Goal: Task Accomplishment & Management: Manage account settings

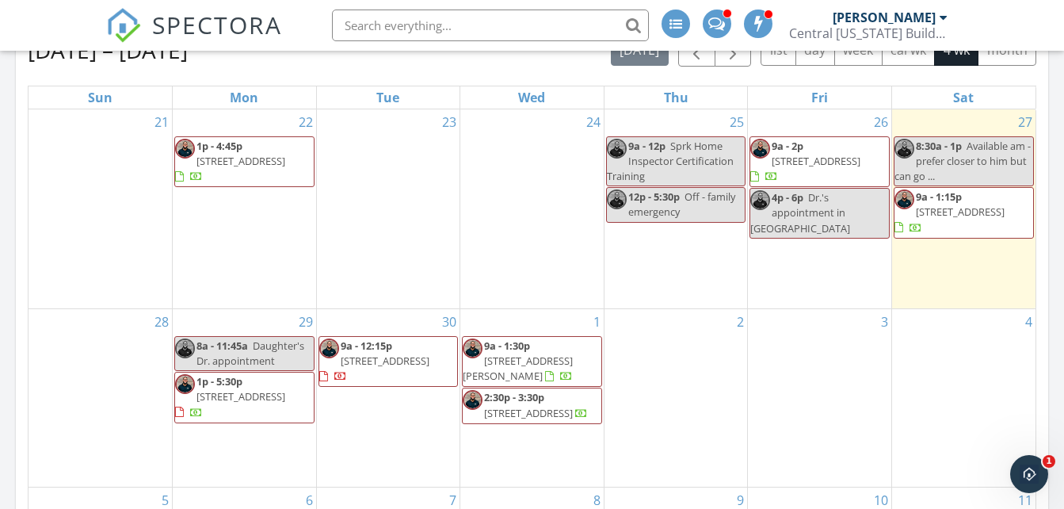
scroll to position [634, 0]
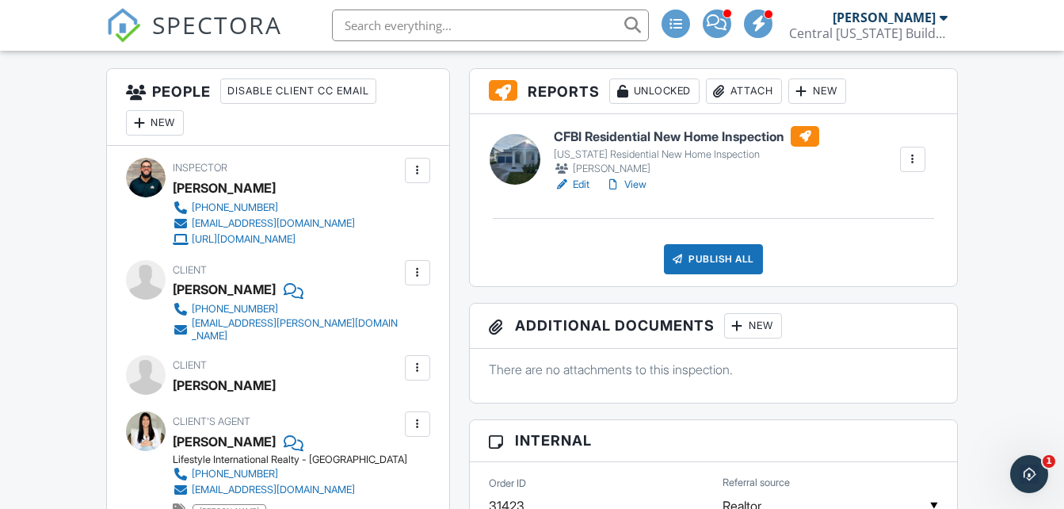
click at [613, 140] on h6 "CFBI Residential New Home Inspection" at bounding box center [686, 136] width 265 height 21
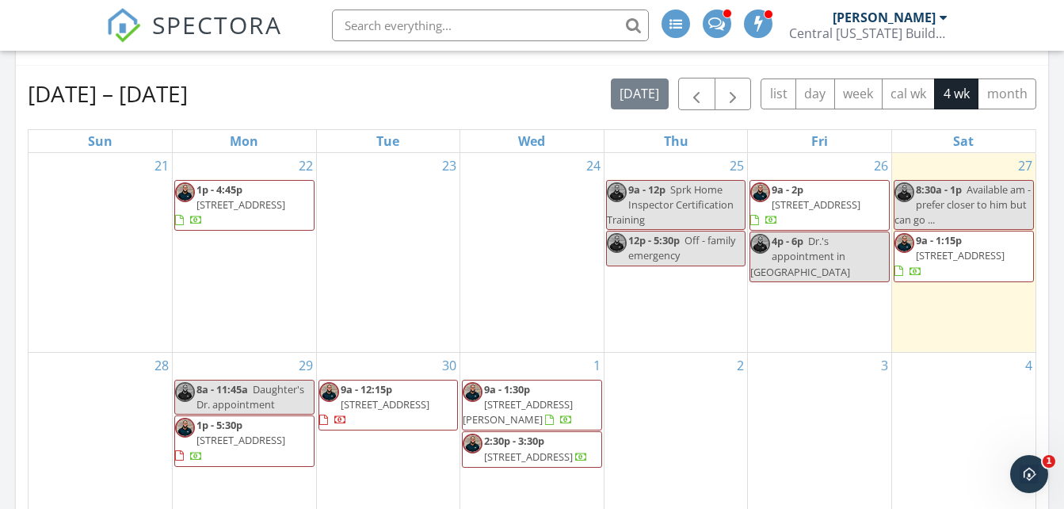
scroll to position [634, 0]
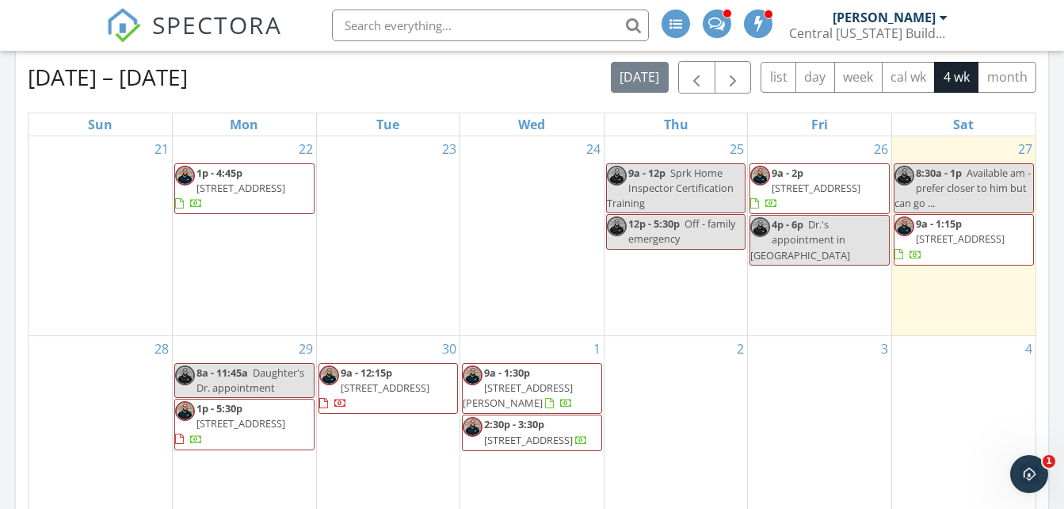
click at [996, 239] on span "5167 Firebush Dr , Apopka 32712" at bounding box center [960, 238] width 89 height 14
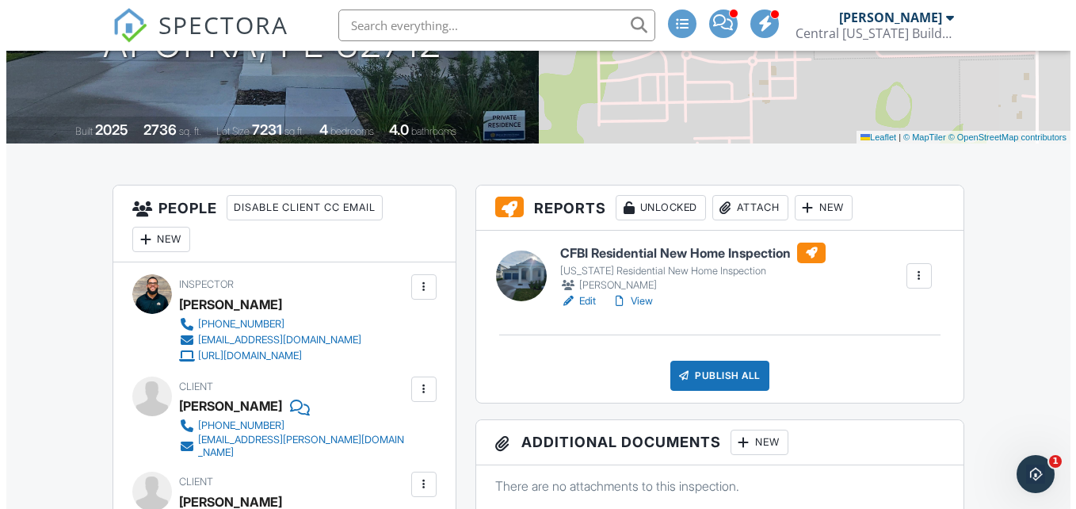
scroll to position [279, 0]
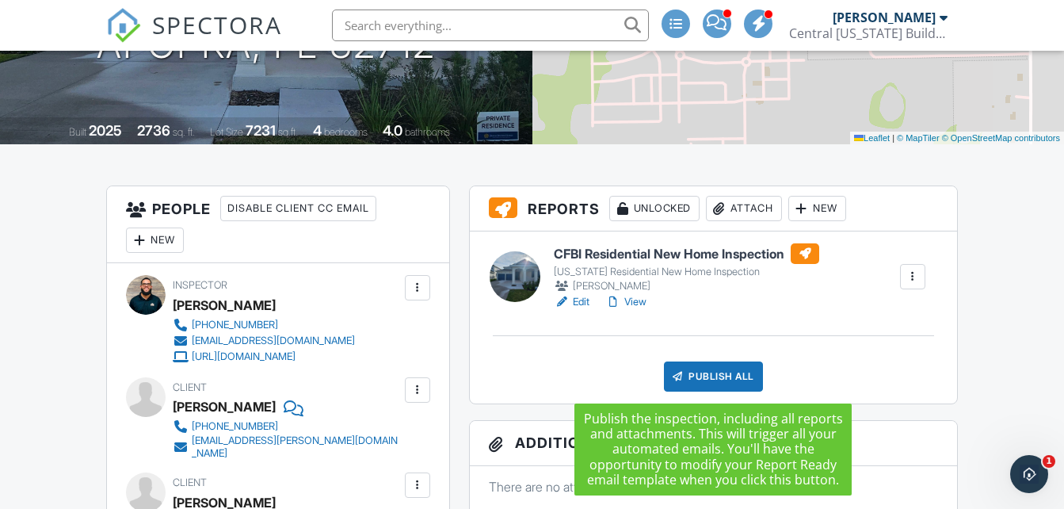
click at [713, 371] on div "Publish All" at bounding box center [713, 376] width 99 height 30
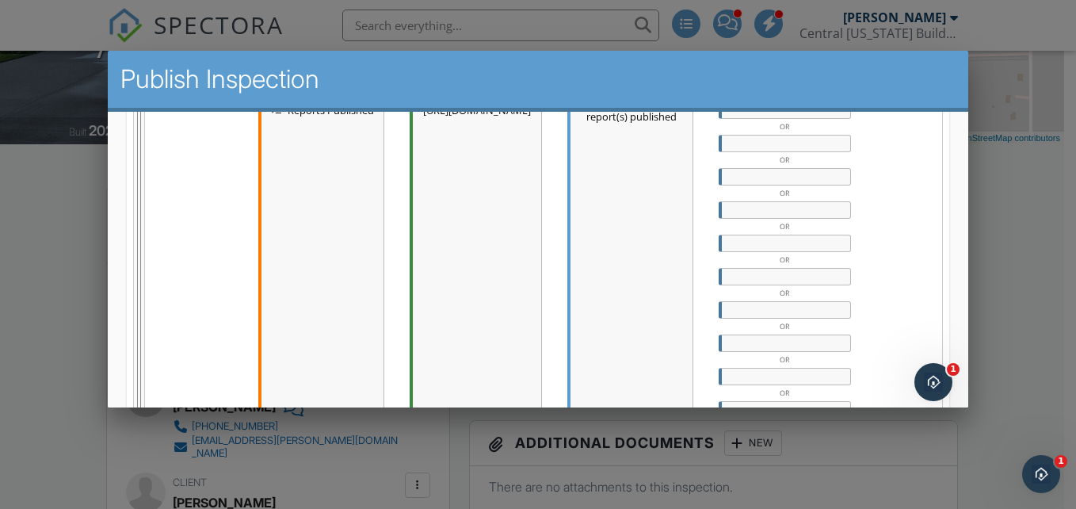
scroll to position [910, 0]
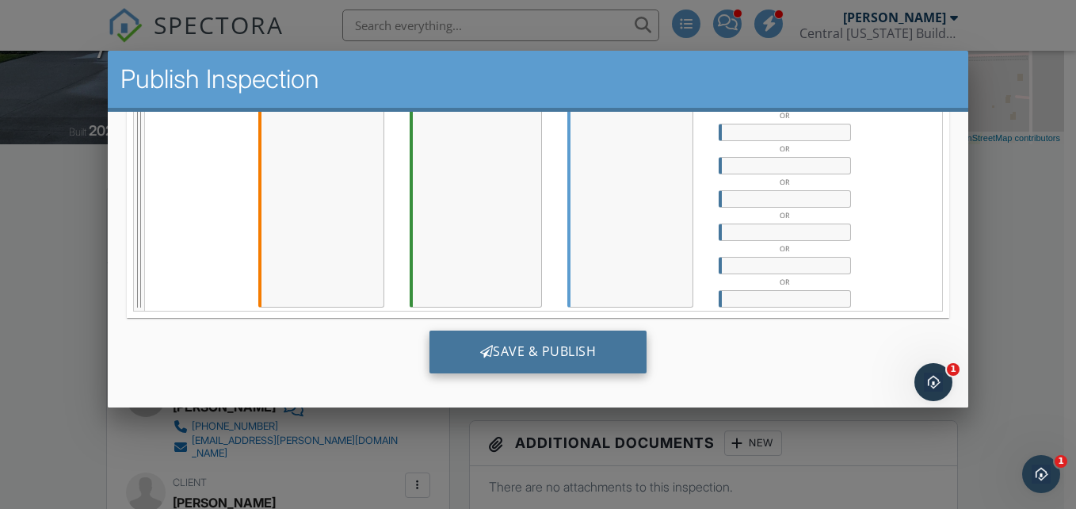
click at [530, 354] on div "Save & Publish" at bounding box center [538, 351] width 218 height 43
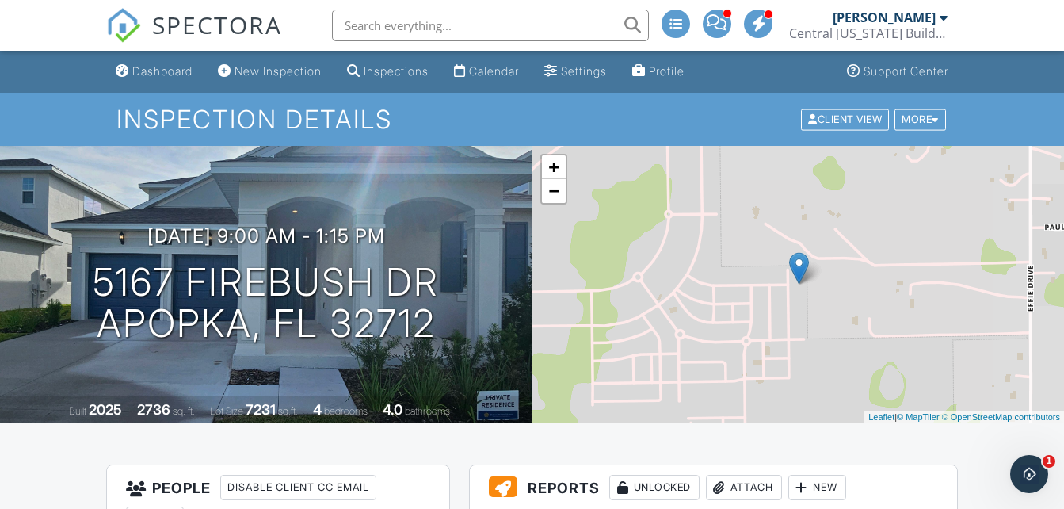
click at [158, 19] on span "SPECTORA" at bounding box center [217, 24] width 130 height 33
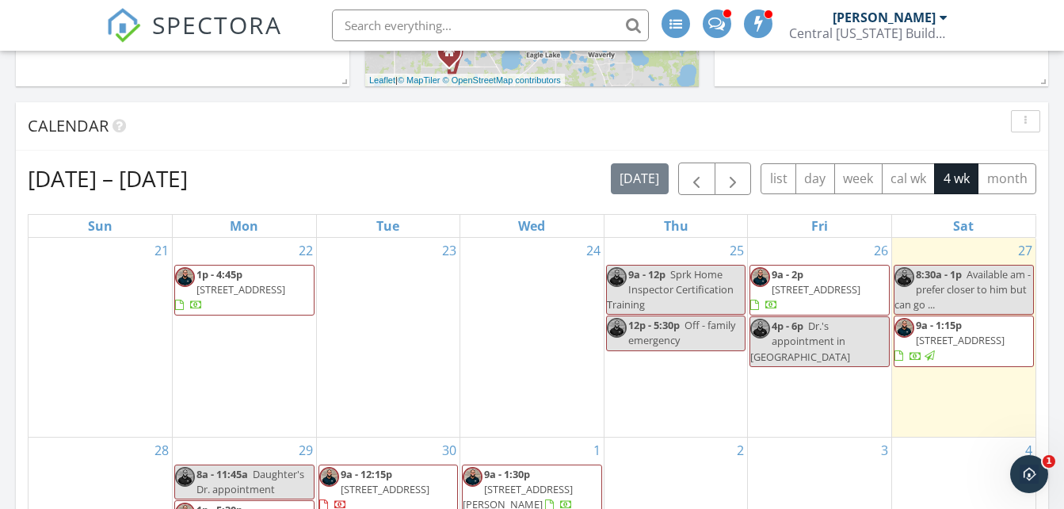
scroll to position [555, 0]
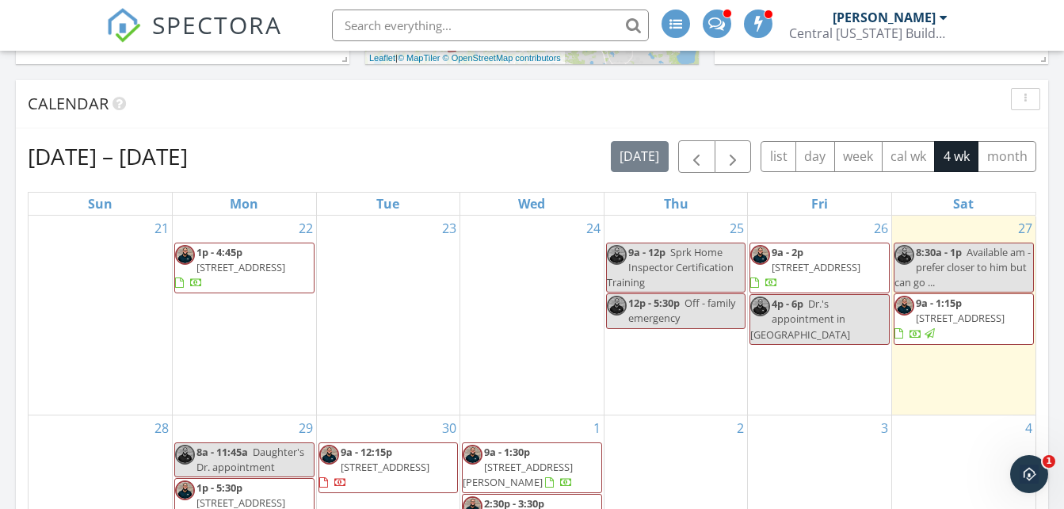
click at [801, 257] on span "9a - 2p" at bounding box center [788, 252] width 32 height 14
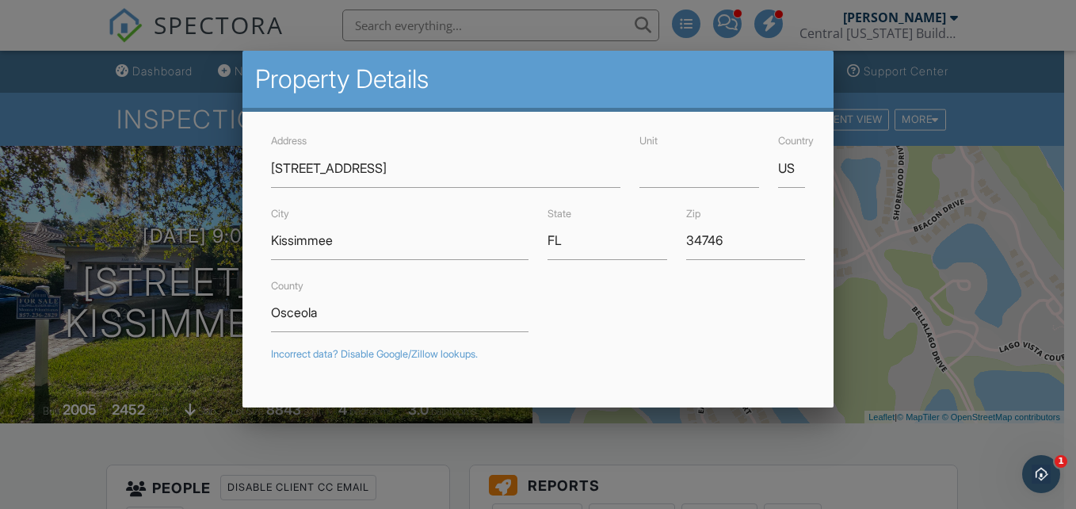
click at [404, 45] on div at bounding box center [538, 239] width 1076 height 636
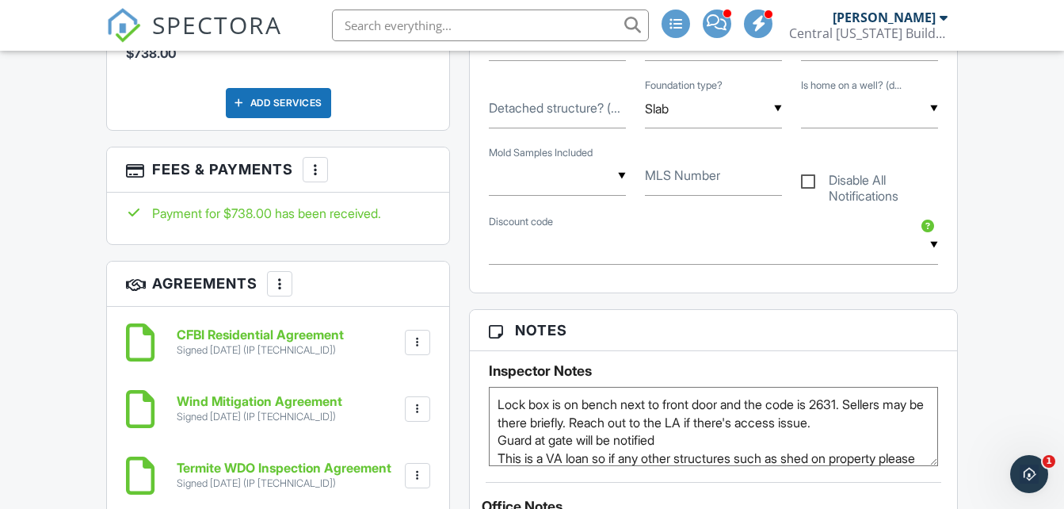
scroll to position [1506, 0]
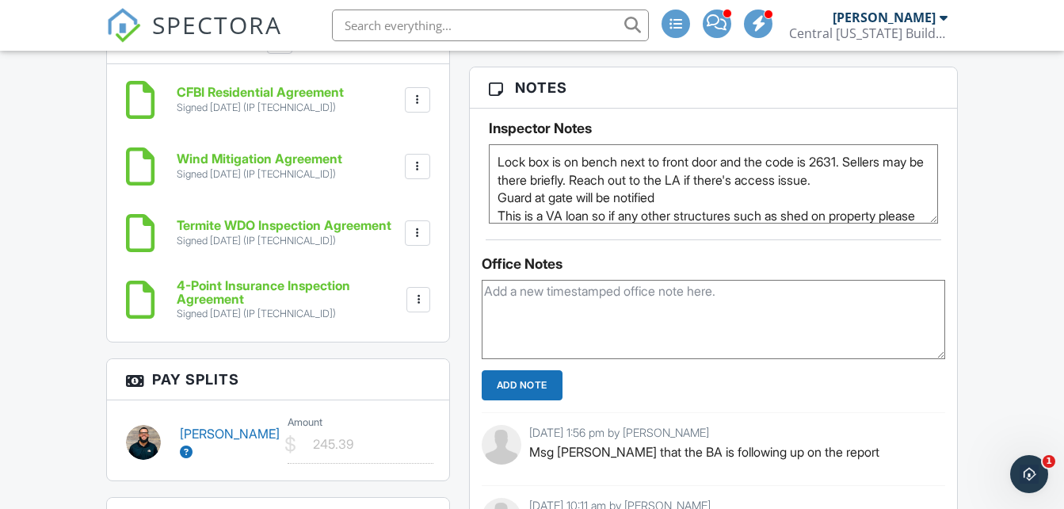
click at [495, 164] on textarea "Lock box is on bench next to front door and the code is 2631. Sellers may be th…" at bounding box center [713, 183] width 449 height 79
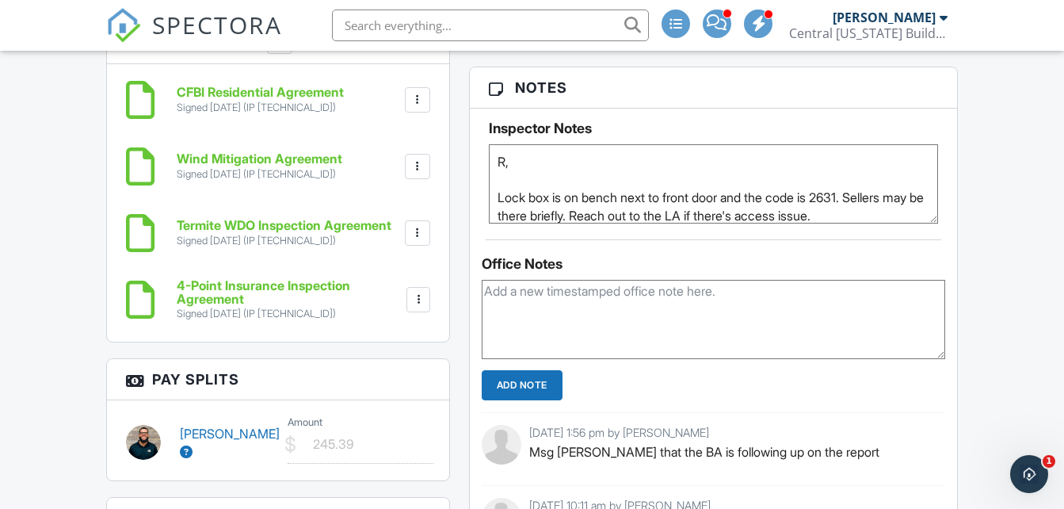
paste textarea "Aug 25, 2004"
paste textarea "P04-008085"
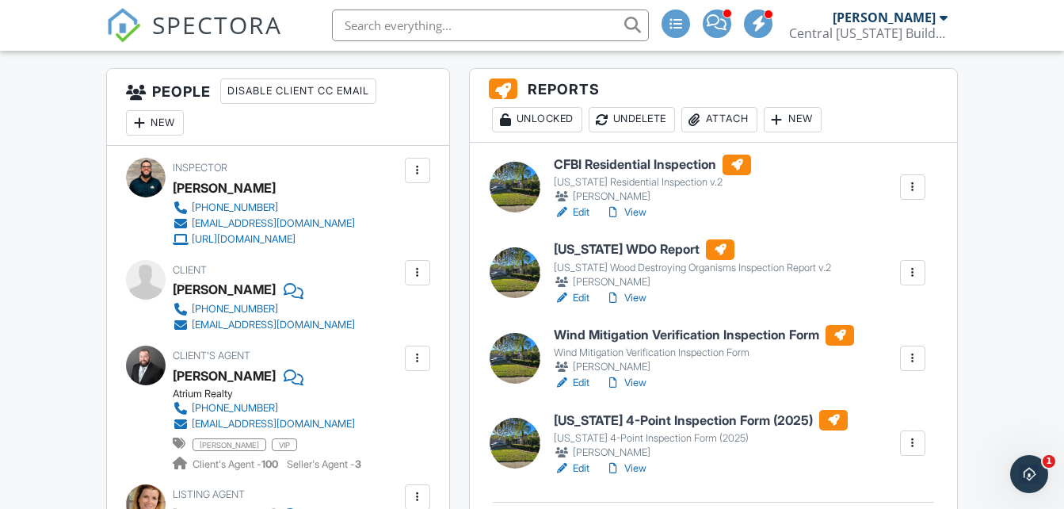
type textarea "R. [DATE] P04-008085 Lock box is on bench next to front door and the code is 26…"
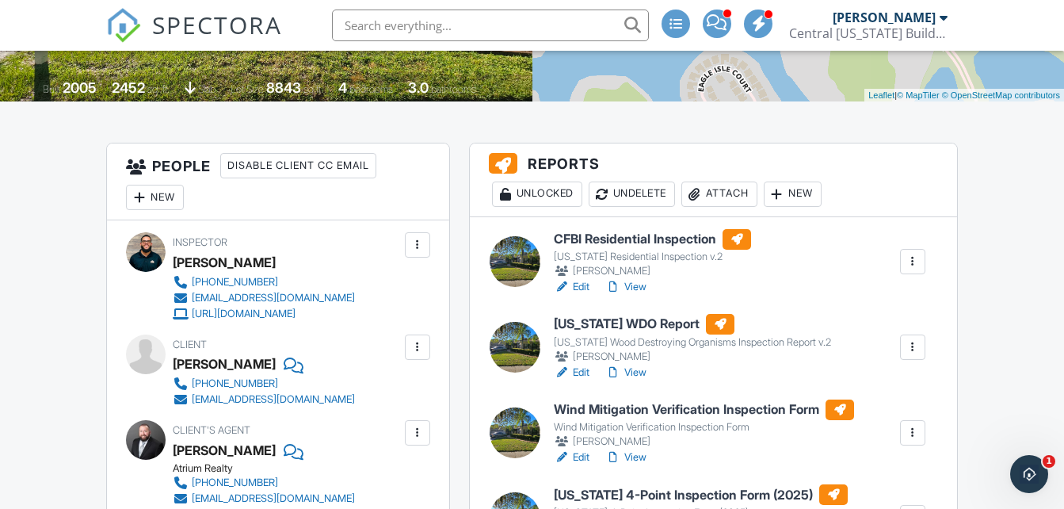
scroll to position [0, 0]
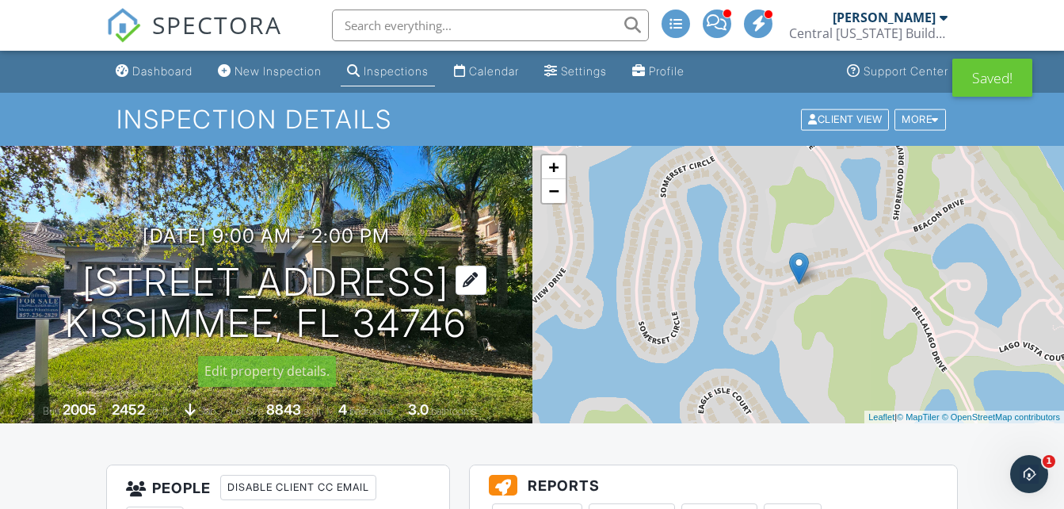
click at [253, 287] on h1 "3556 Sunset Isles Blvd Kissimmee, FL 34746" at bounding box center [266, 304] width 402 height 84
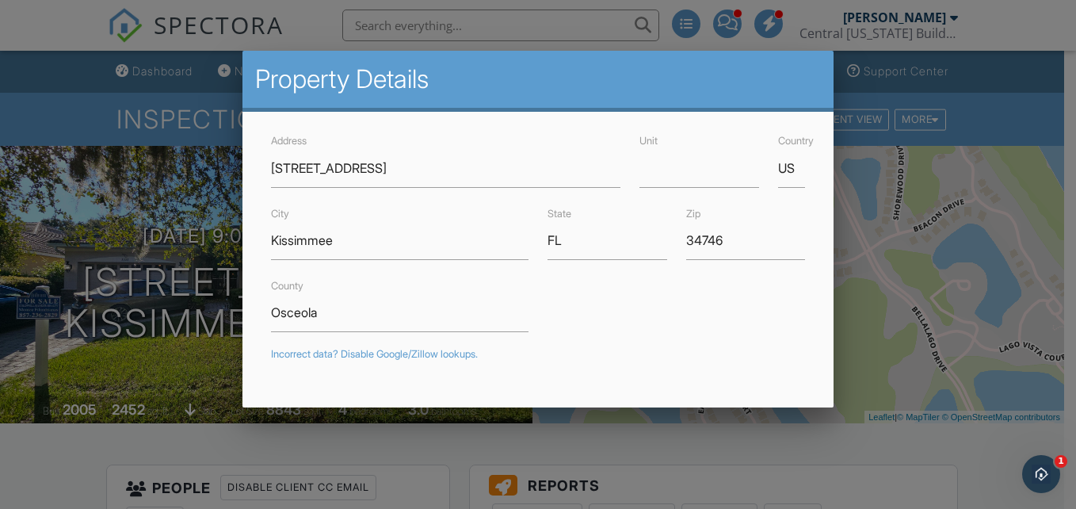
click at [447, 48] on div at bounding box center [538, 239] width 1076 height 636
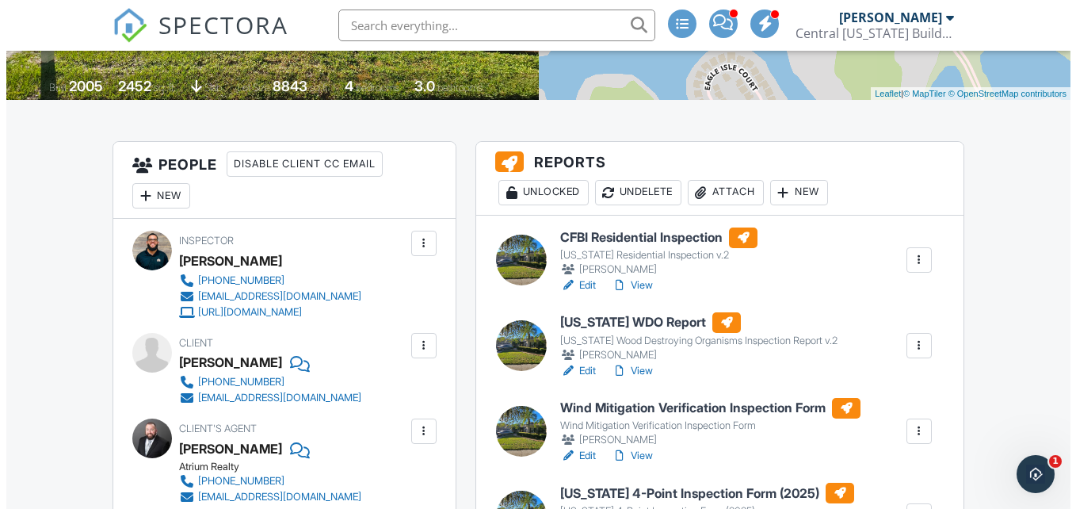
scroll to position [317, 0]
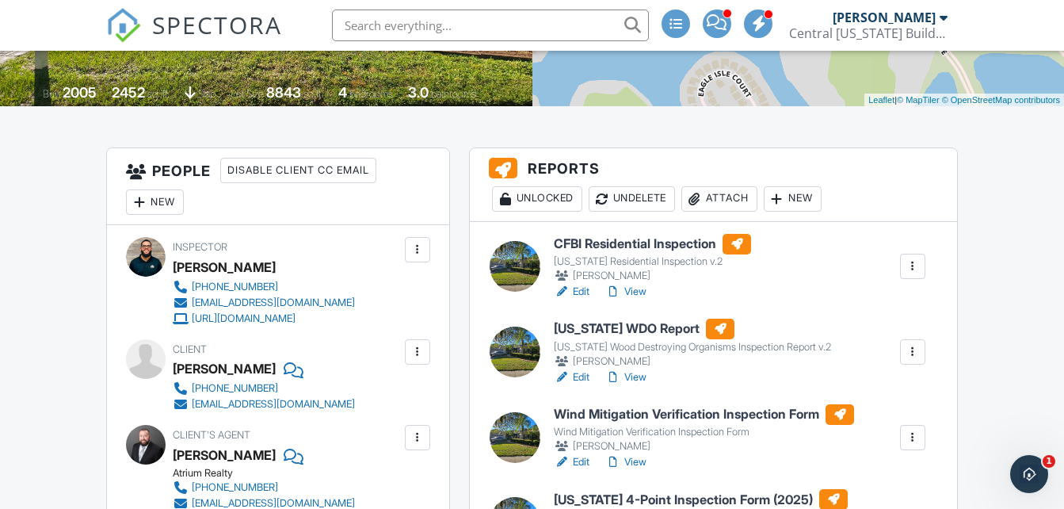
click at [743, 190] on div "Attach" at bounding box center [720, 198] width 76 height 25
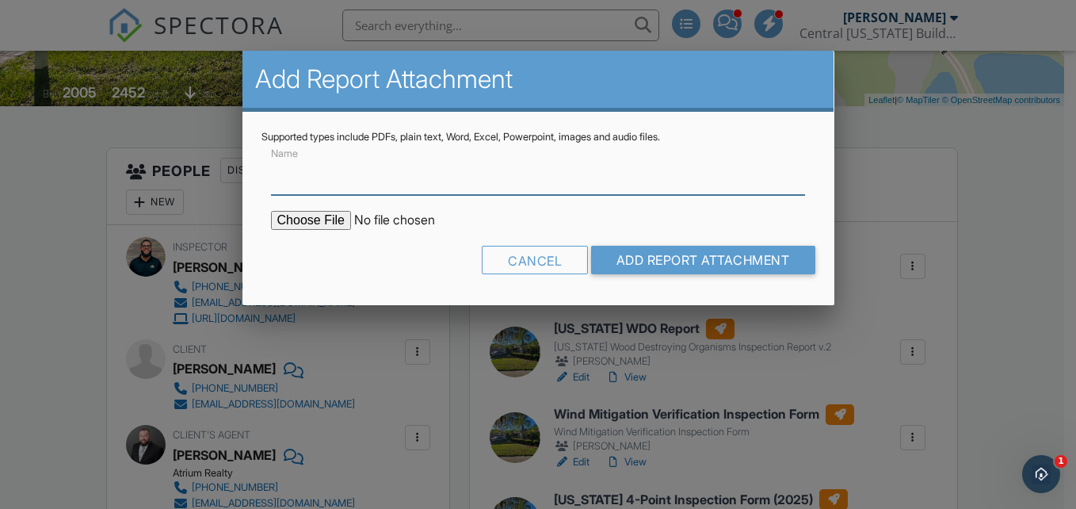
drag, startPoint x: 475, startPoint y: 187, endPoint x: 448, endPoint y: 189, distance: 27.8
click at [475, 187] on input "Name" at bounding box center [538, 175] width 535 height 39
type input "Permit History"
click at [310, 221] on input "file" at bounding box center [405, 220] width 269 height 19
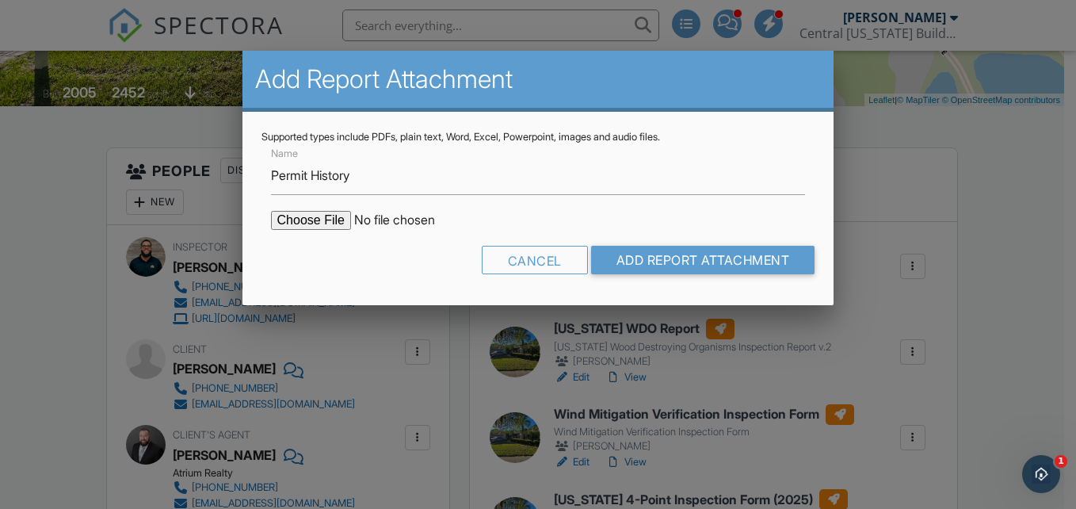
type input "C:\fakepath\3556 Sunset Isles Blvd roof permit.pdf"
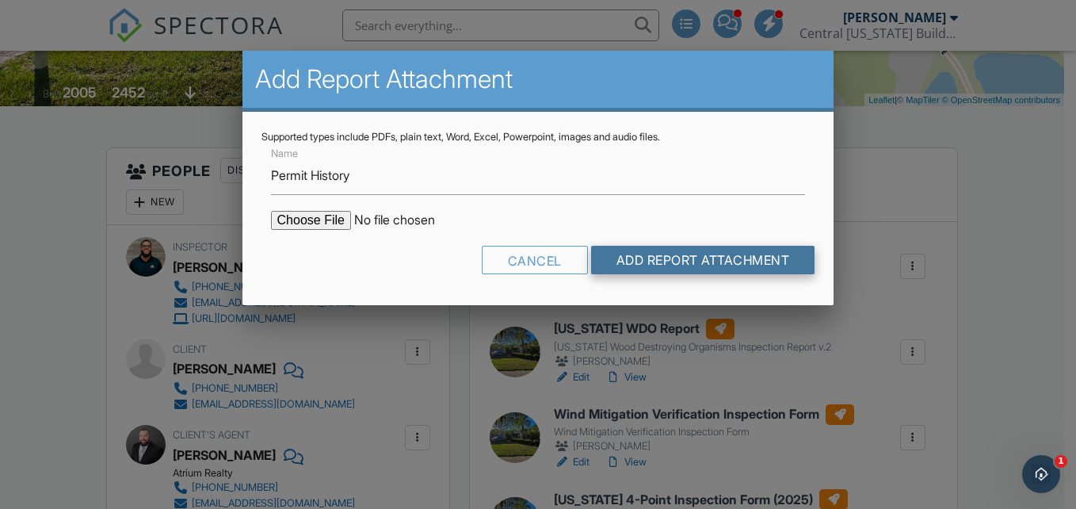
click at [674, 262] on input "Add Report Attachment" at bounding box center [703, 260] width 224 height 29
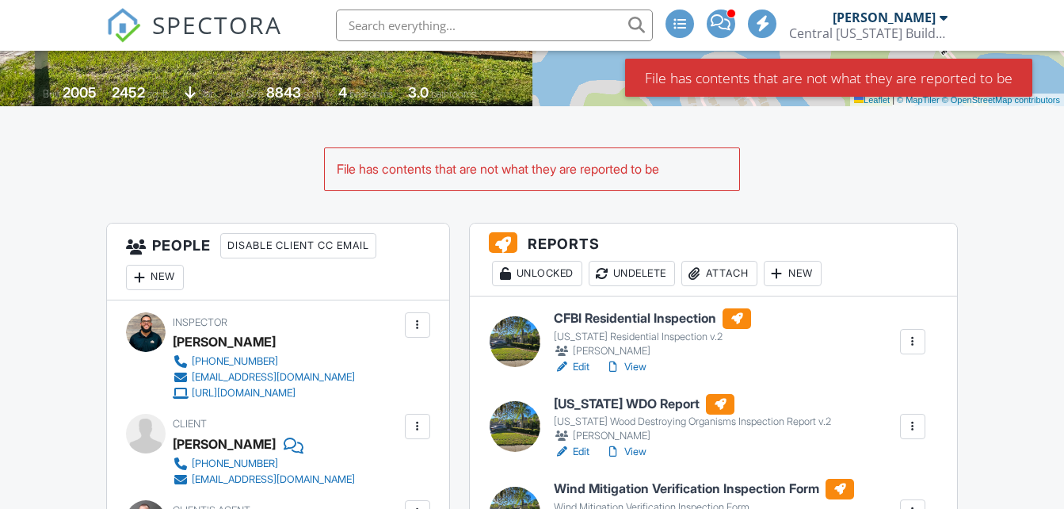
click at [711, 273] on div "Attach" at bounding box center [720, 273] width 76 height 25
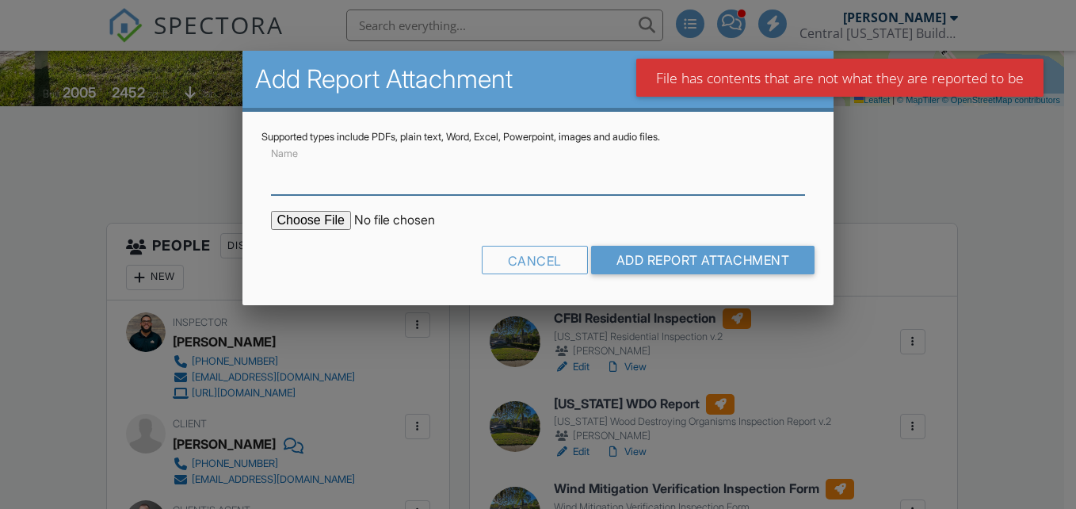
click at [352, 187] on input "Name" at bounding box center [538, 175] width 535 height 39
type input "Permit History"
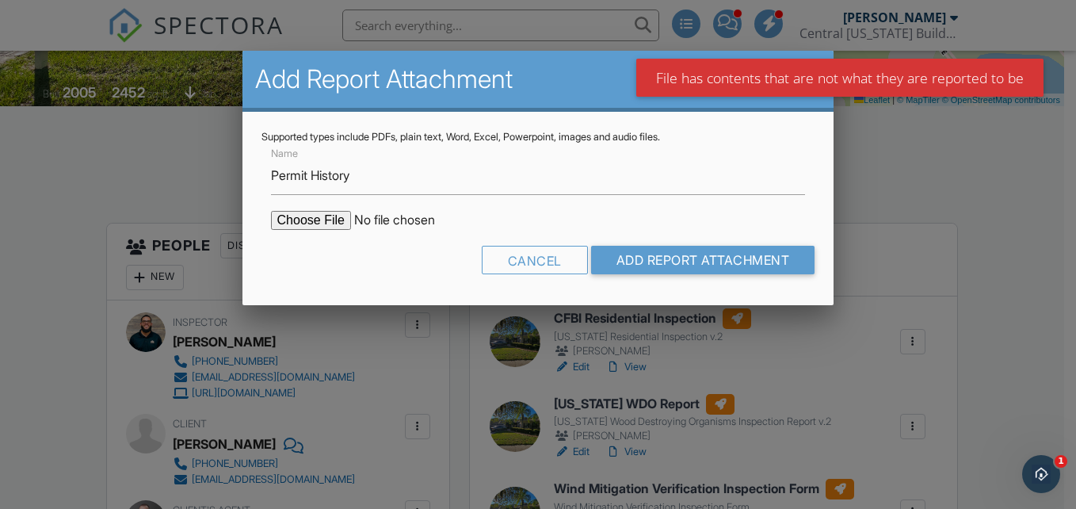
click at [319, 216] on input "file" at bounding box center [405, 220] width 269 height 19
type input "C:\fakepath\3556 Sunset Isles Blvd roof permit.pdf"
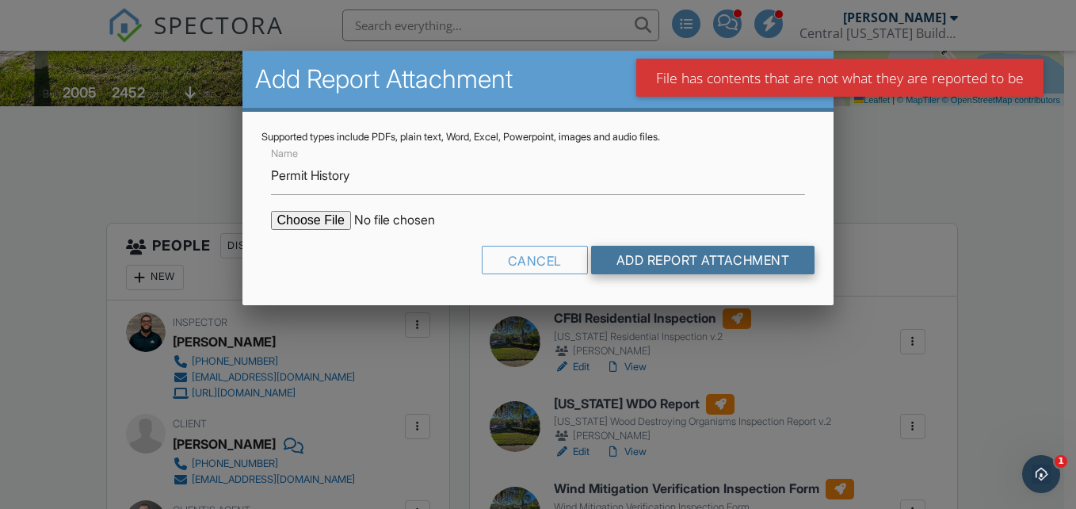
click at [651, 254] on input "Add Report Attachment" at bounding box center [703, 260] width 224 height 29
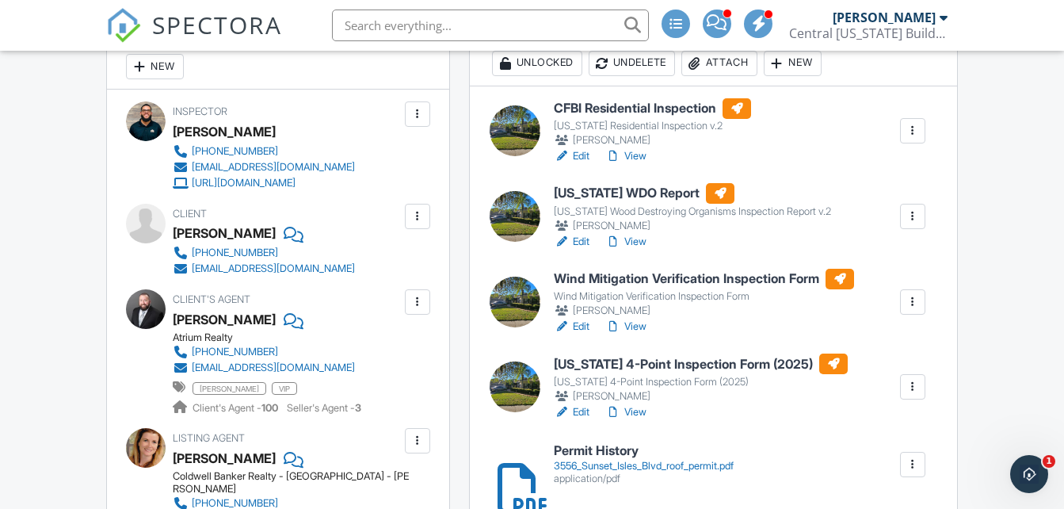
scroll to position [475, 0]
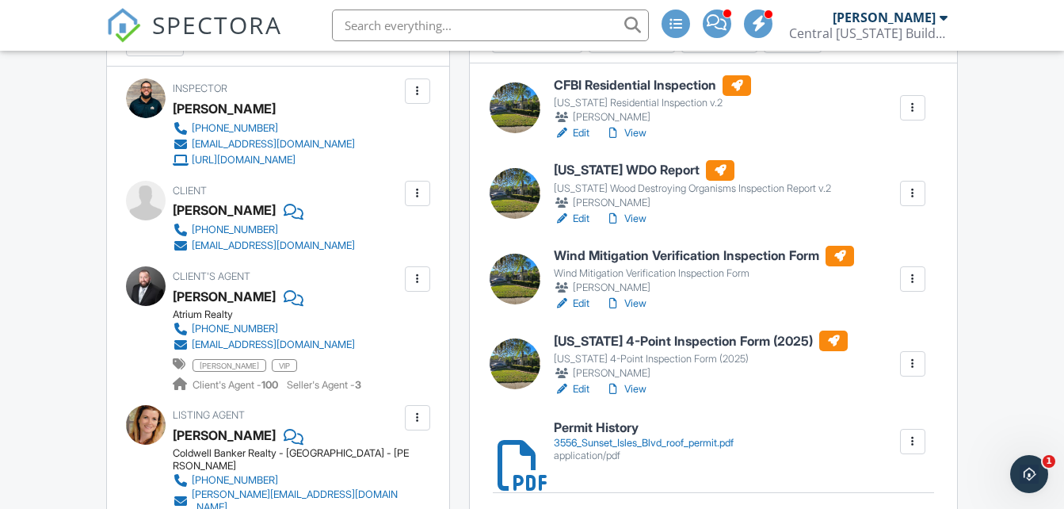
click at [602, 344] on h6 "[US_STATE] 4-Point Inspection Form (2025)" at bounding box center [701, 340] width 294 height 21
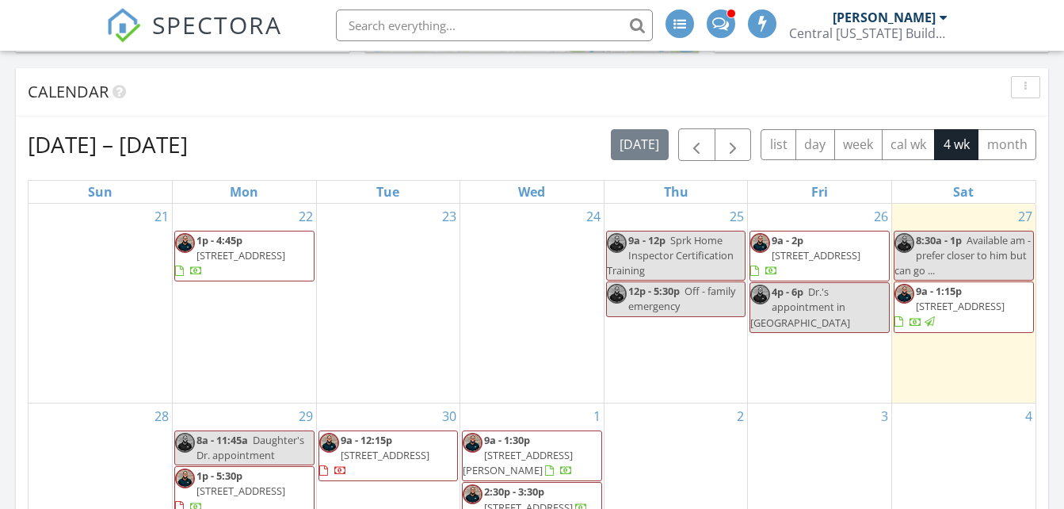
scroll to position [713, 0]
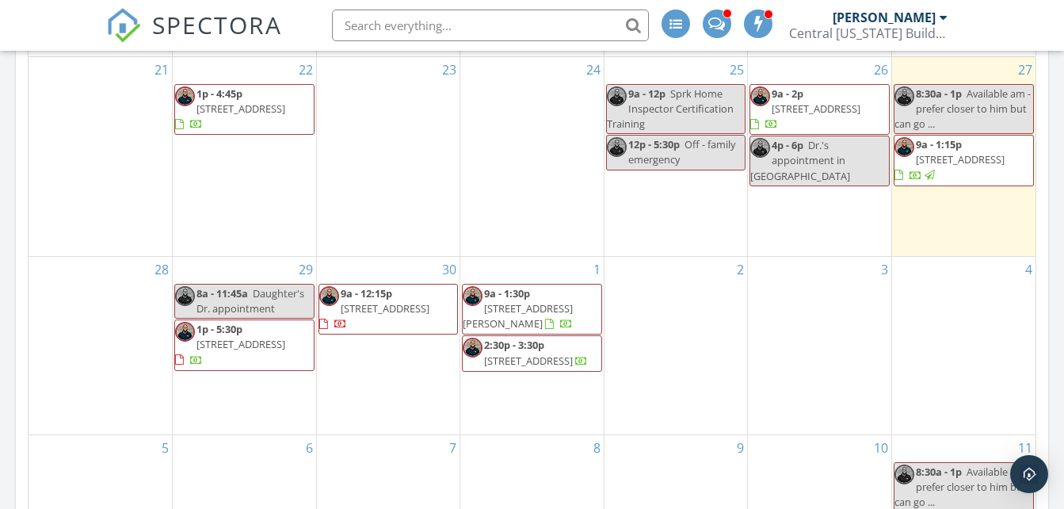
click at [806, 105] on span "3556 Sunset Isles Blvd , Kissimmee 34746" at bounding box center [816, 108] width 89 height 14
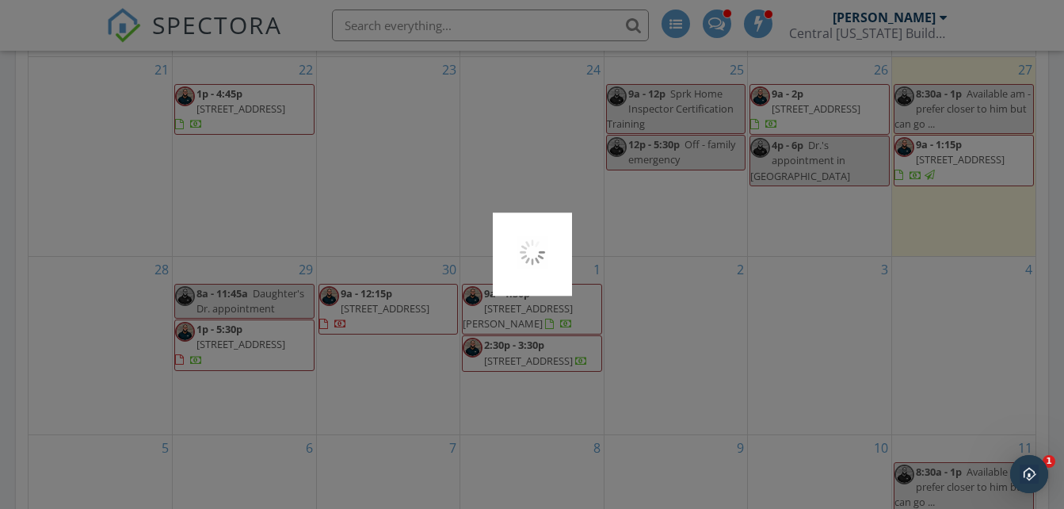
scroll to position [0, 0]
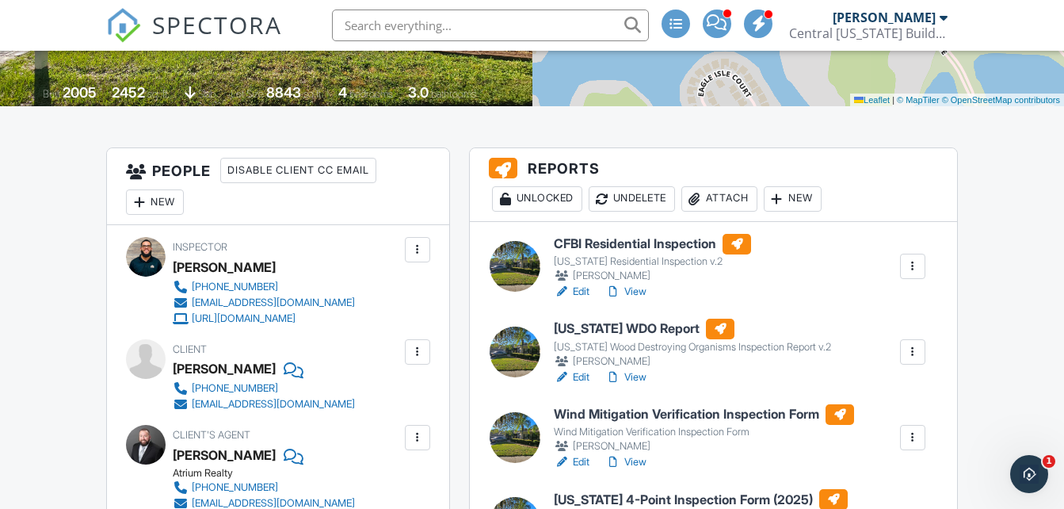
scroll to position [396, 0]
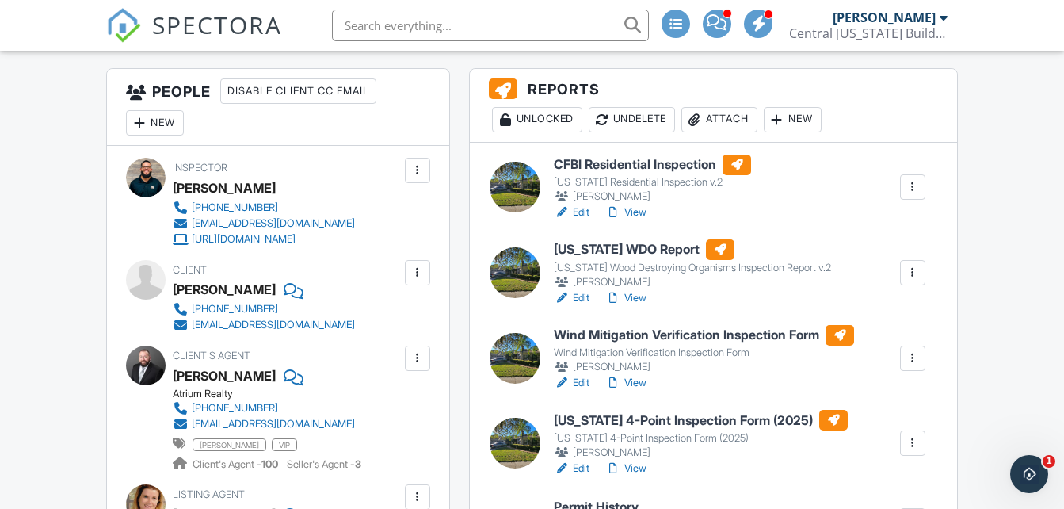
click at [634, 327] on h6 "Wind Mitigation Verification Inspection Form" at bounding box center [704, 335] width 300 height 21
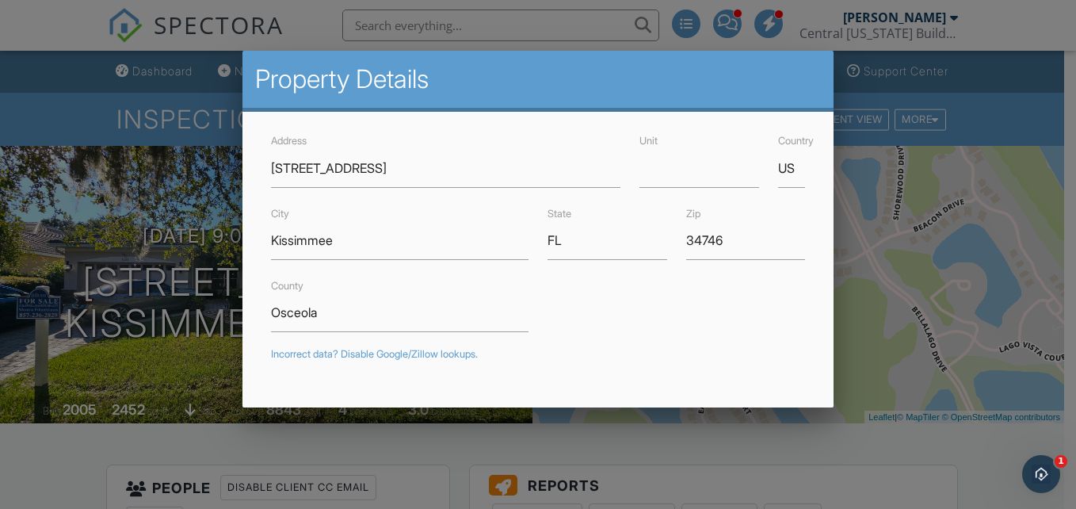
click at [679, 46] on div at bounding box center [538, 239] width 1076 height 636
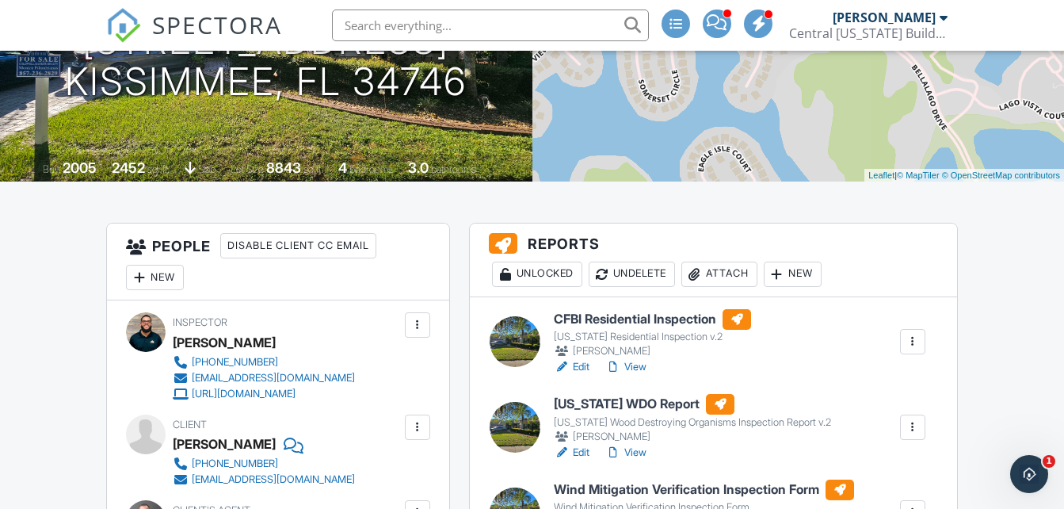
scroll to position [396, 0]
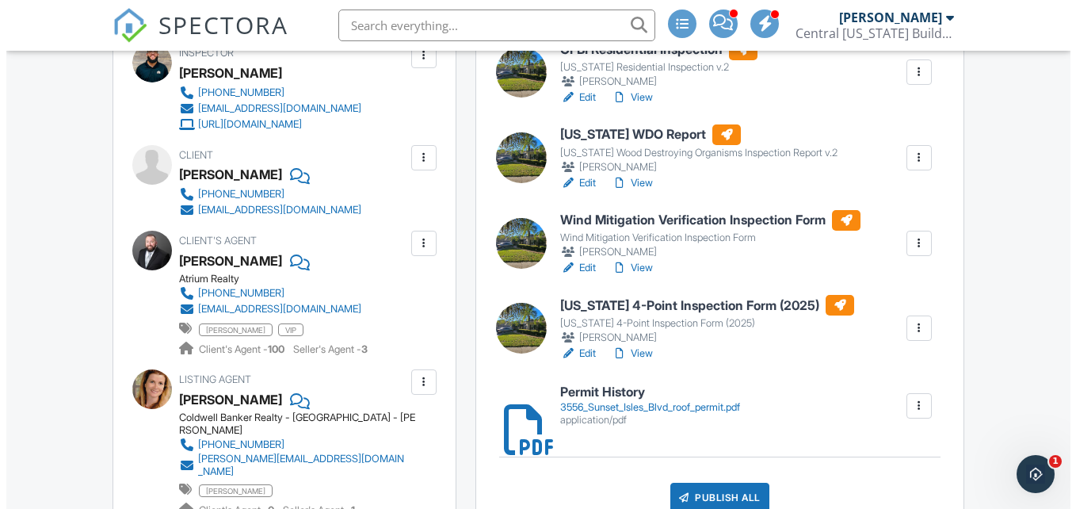
scroll to position [555, 0]
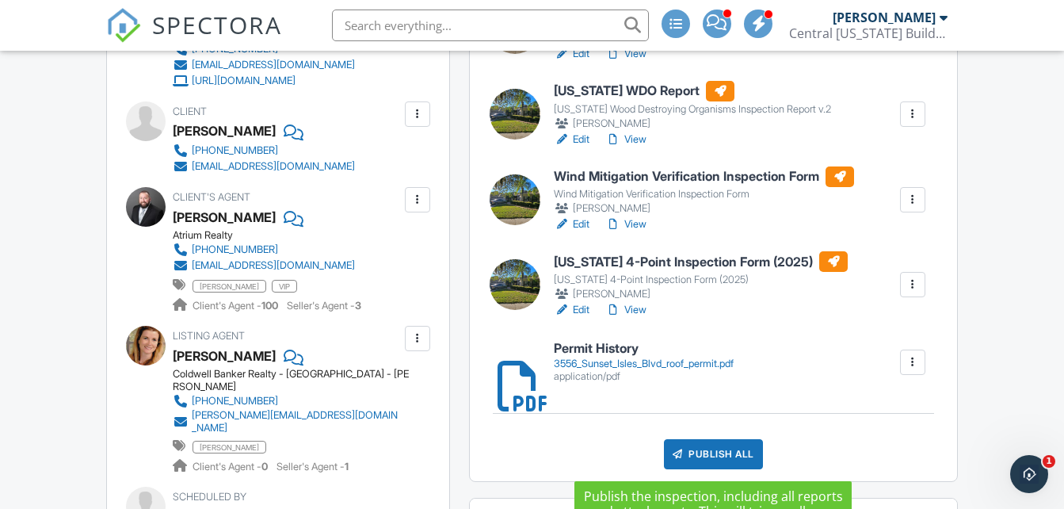
click at [716, 455] on div "Publish All" at bounding box center [713, 454] width 99 height 30
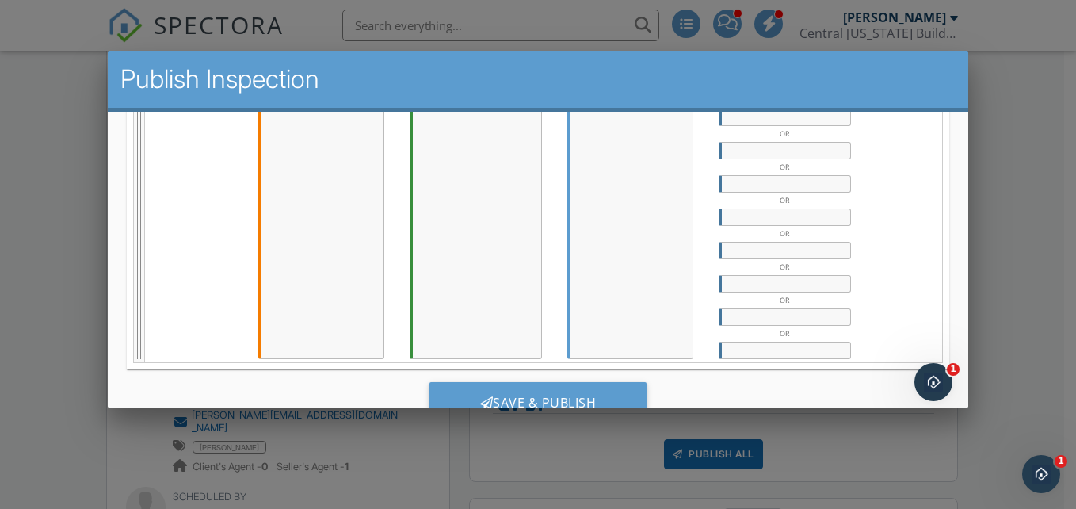
scroll to position [1002, 0]
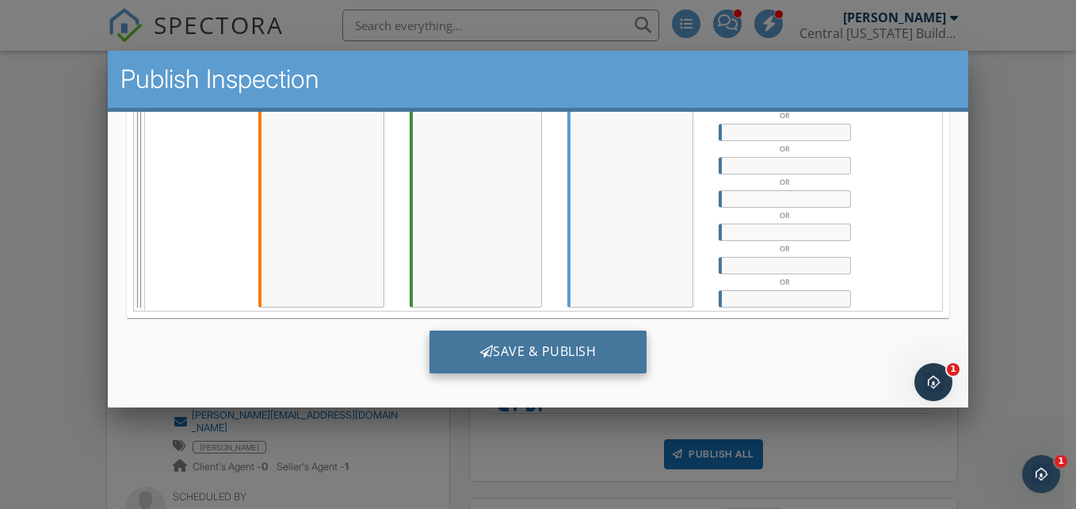
click at [533, 355] on div "Save & Publish" at bounding box center [538, 351] width 218 height 43
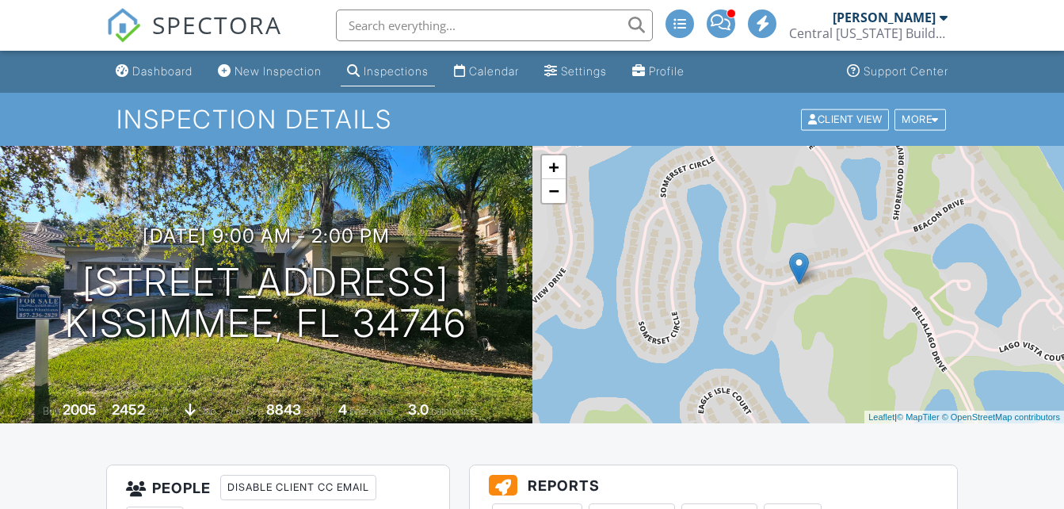
click at [208, 18] on span "SPECTORA" at bounding box center [217, 24] width 130 height 33
